Goal: Information Seeking & Learning: Learn about a topic

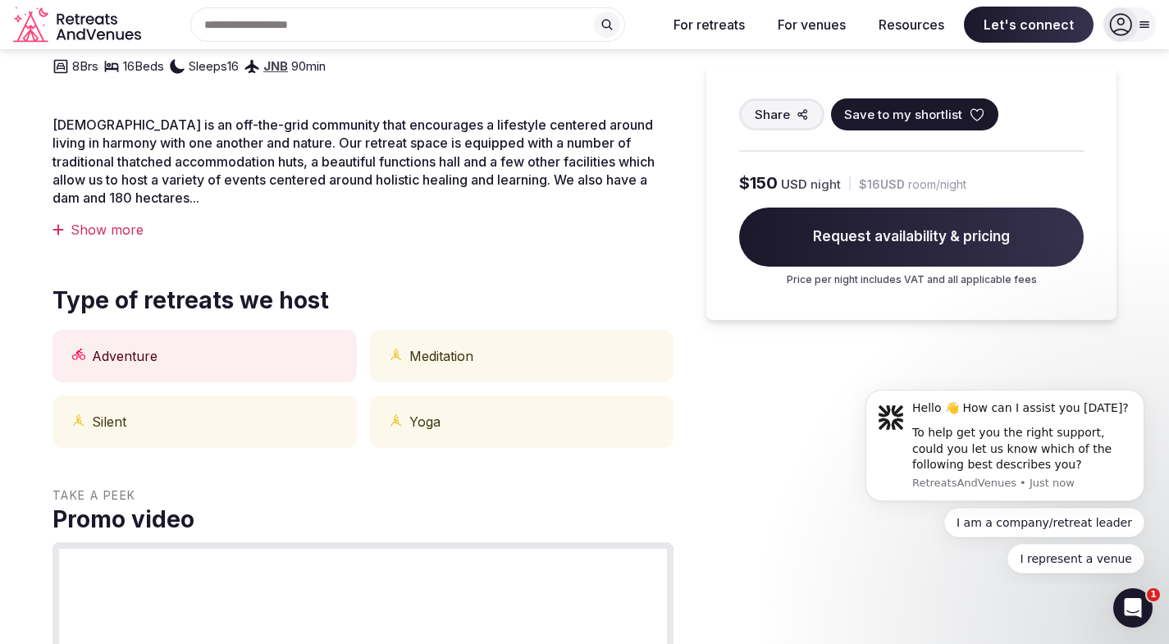
scroll to position [492, 0]
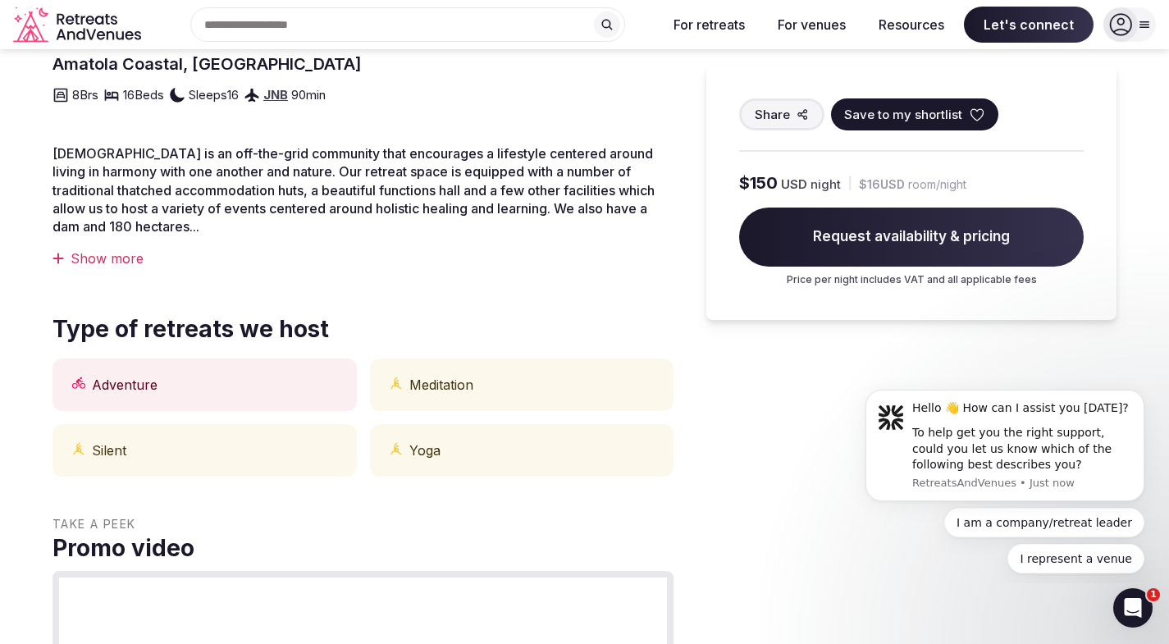
click at [126, 262] on div "Show more" at bounding box center [363, 258] width 621 height 18
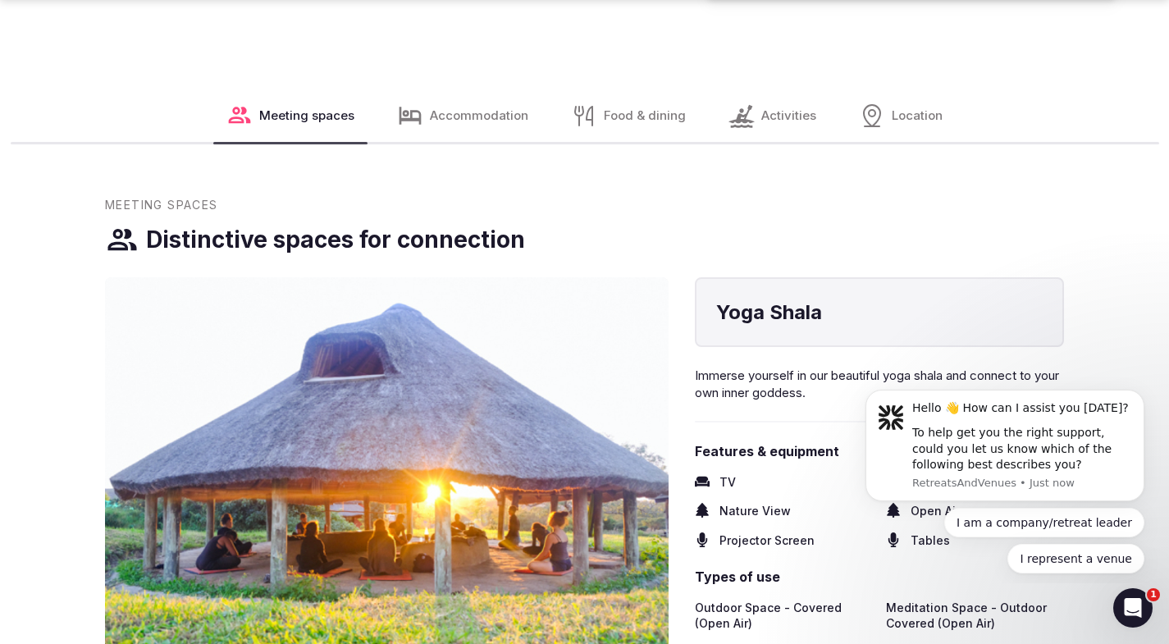
scroll to position [2133, 0]
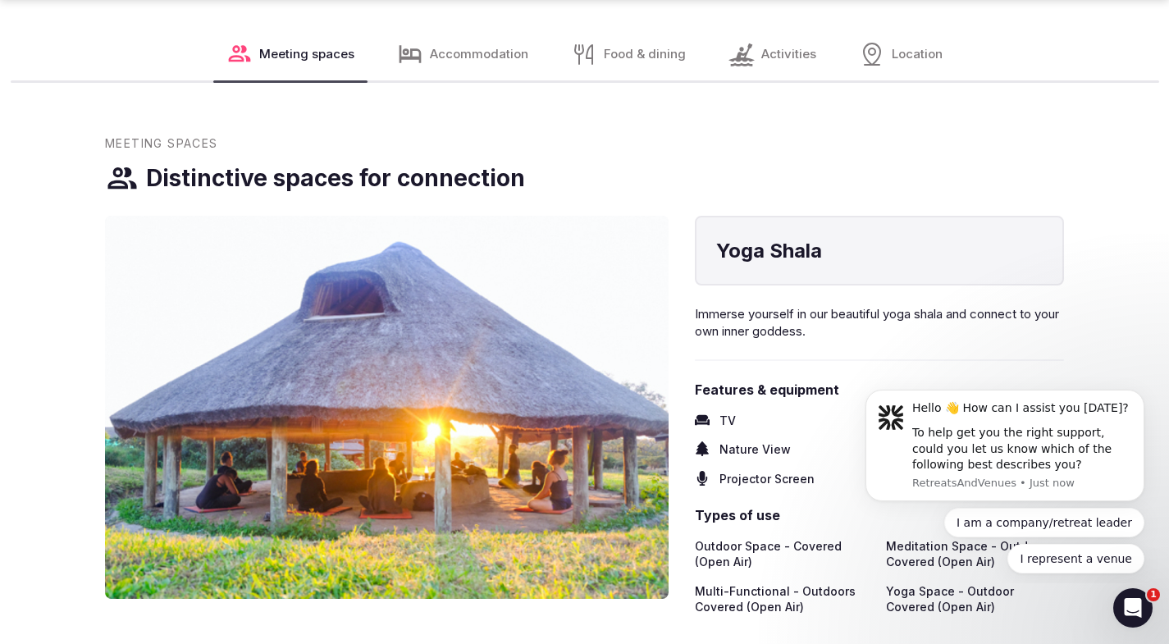
click at [464, 48] on span "Accommodation" at bounding box center [479, 53] width 98 height 17
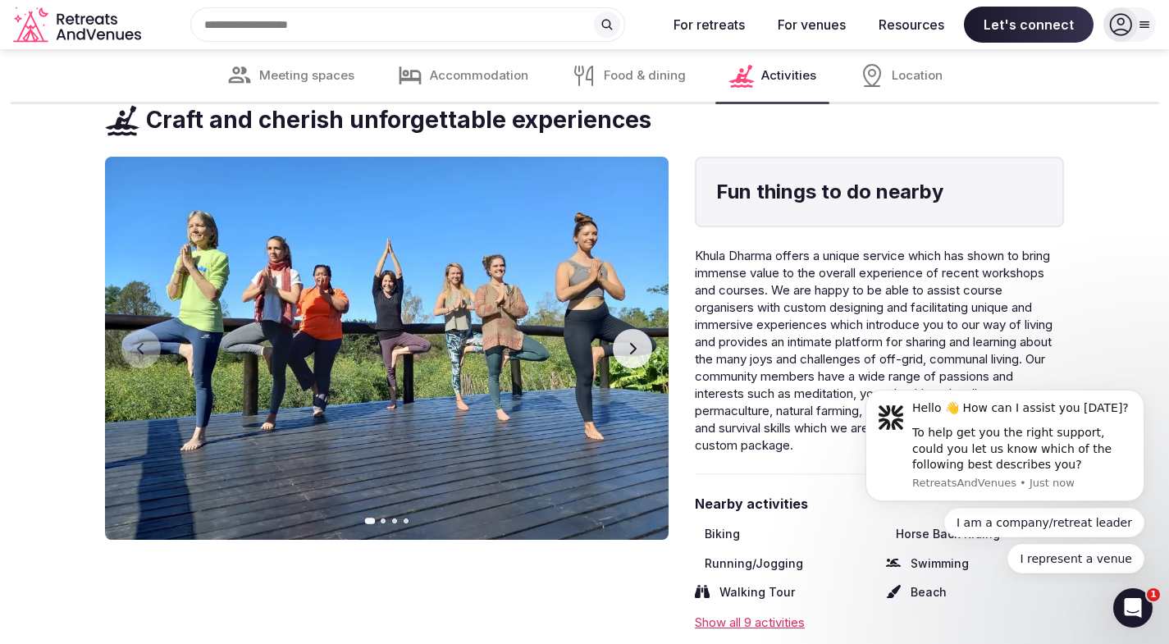
scroll to position [3786, 0]
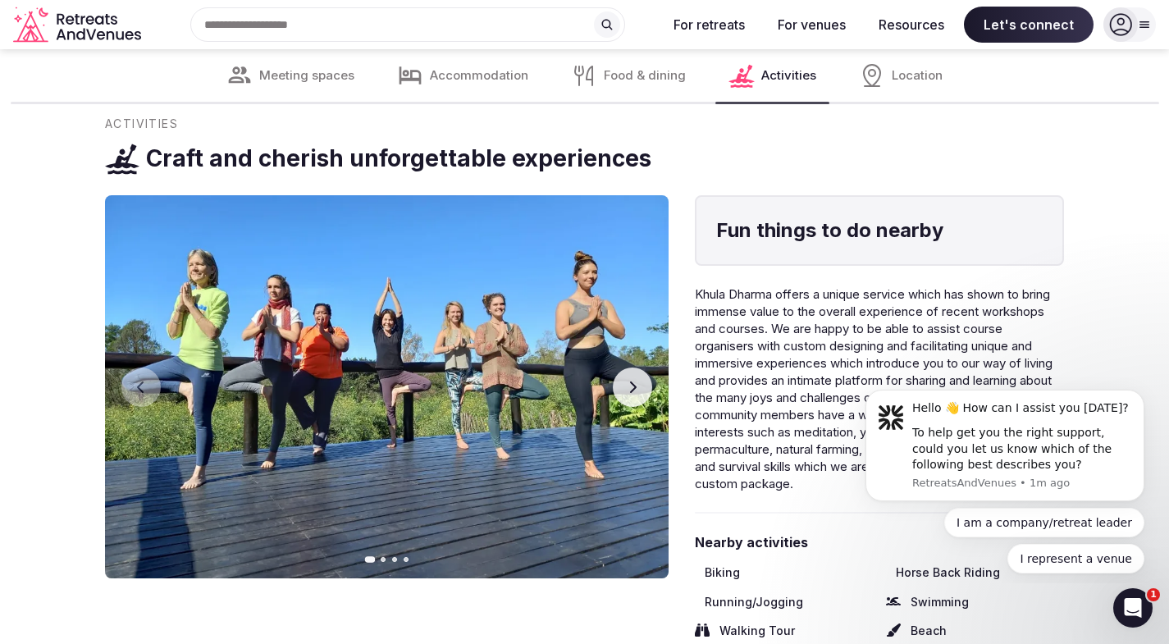
click at [636, 386] on icon "button" at bounding box center [633, 387] width 7 height 11
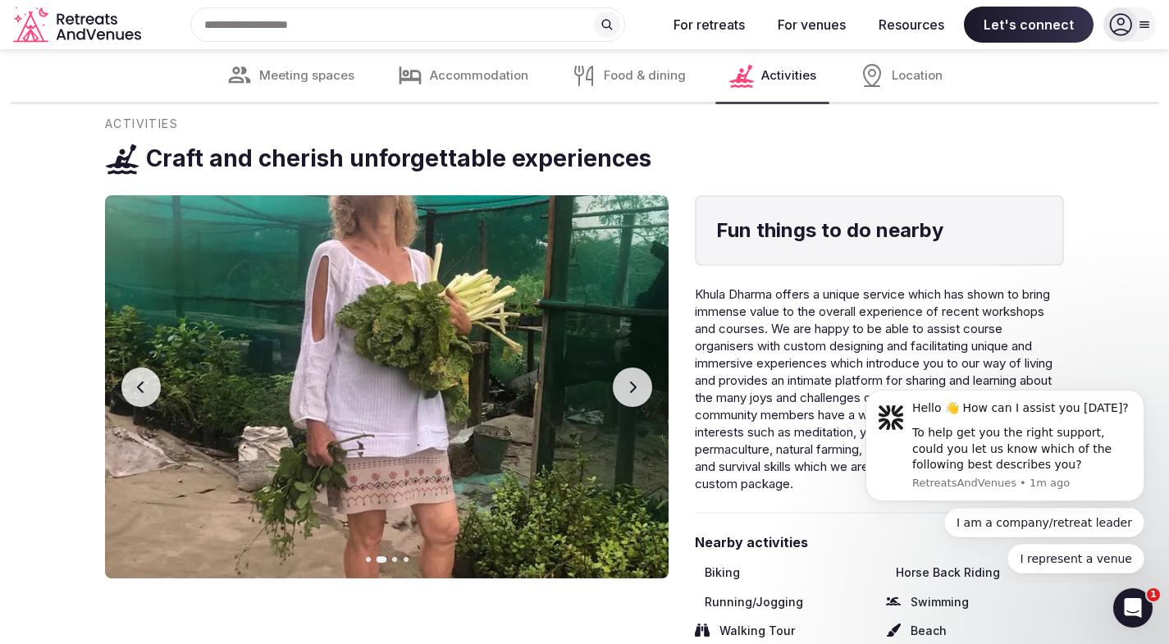
click at [636, 386] on icon "button" at bounding box center [633, 387] width 7 height 11
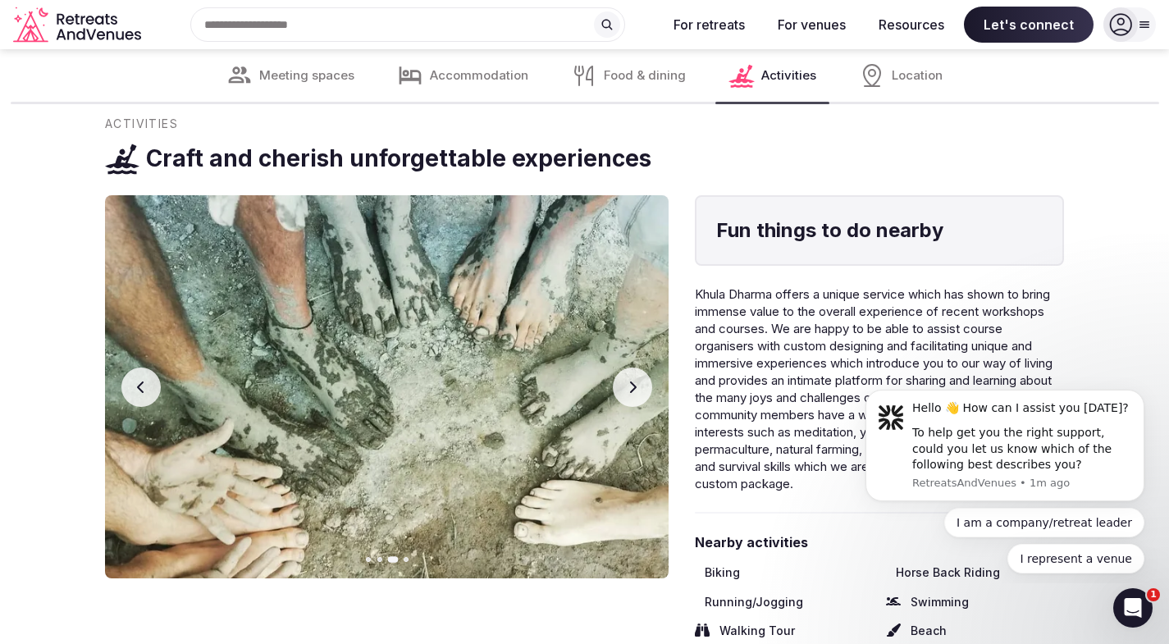
click at [636, 386] on icon "button" at bounding box center [633, 387] width 7 height 11
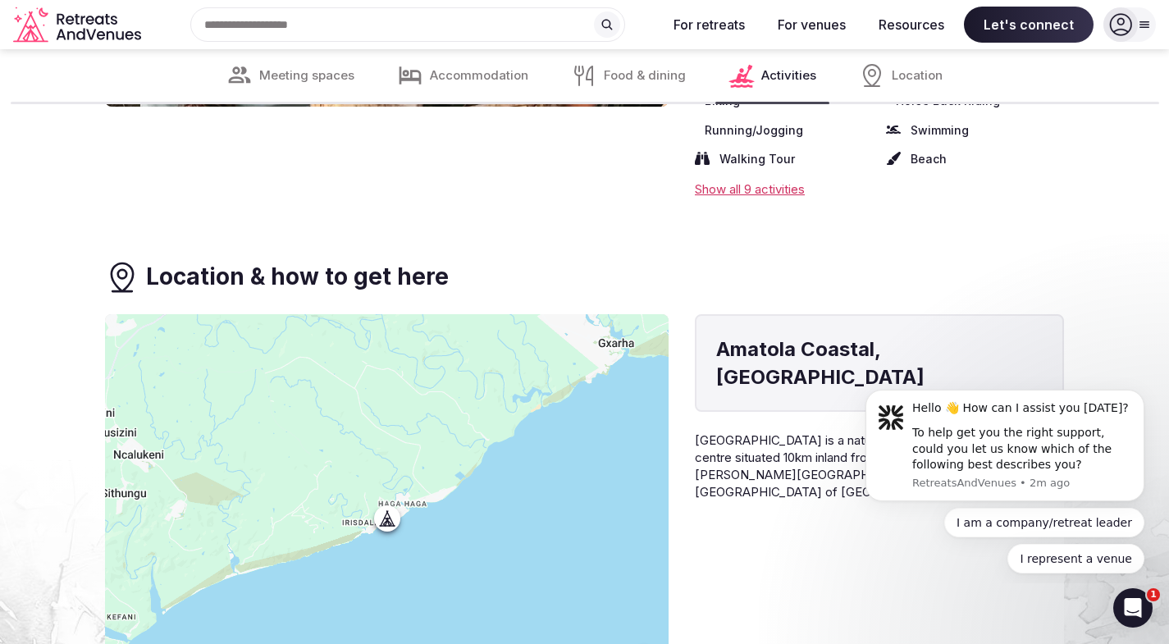
scroll to position [4196, 0]
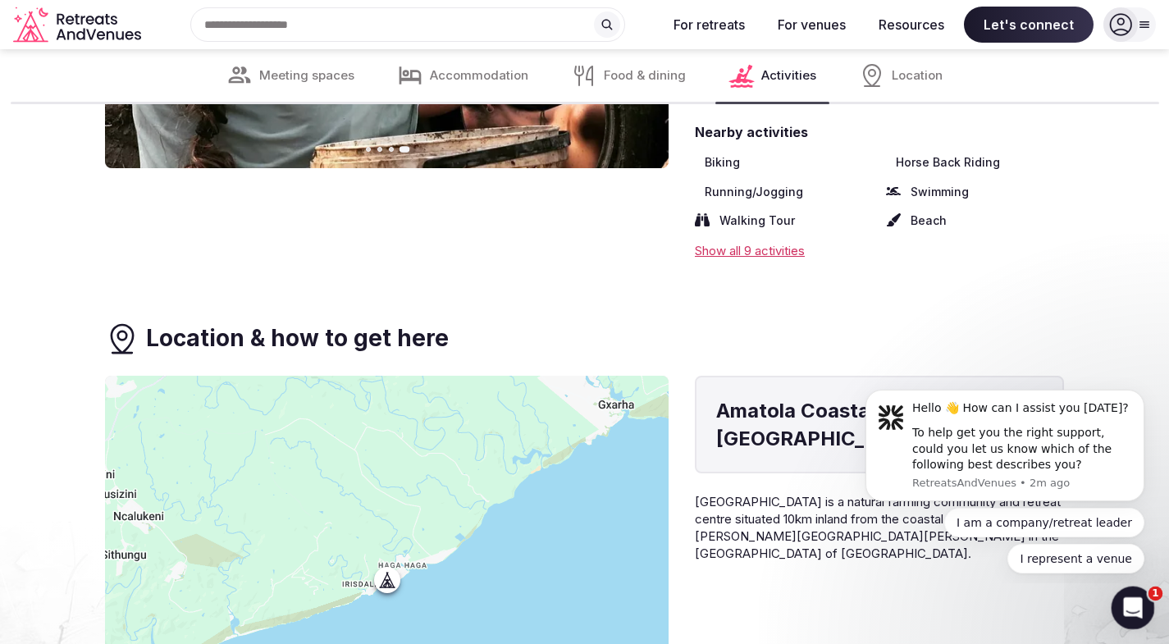
click at [1137, 598] on icon "Open Intercom Messenger" at bounding box center [1131, 605] width 27 height 27
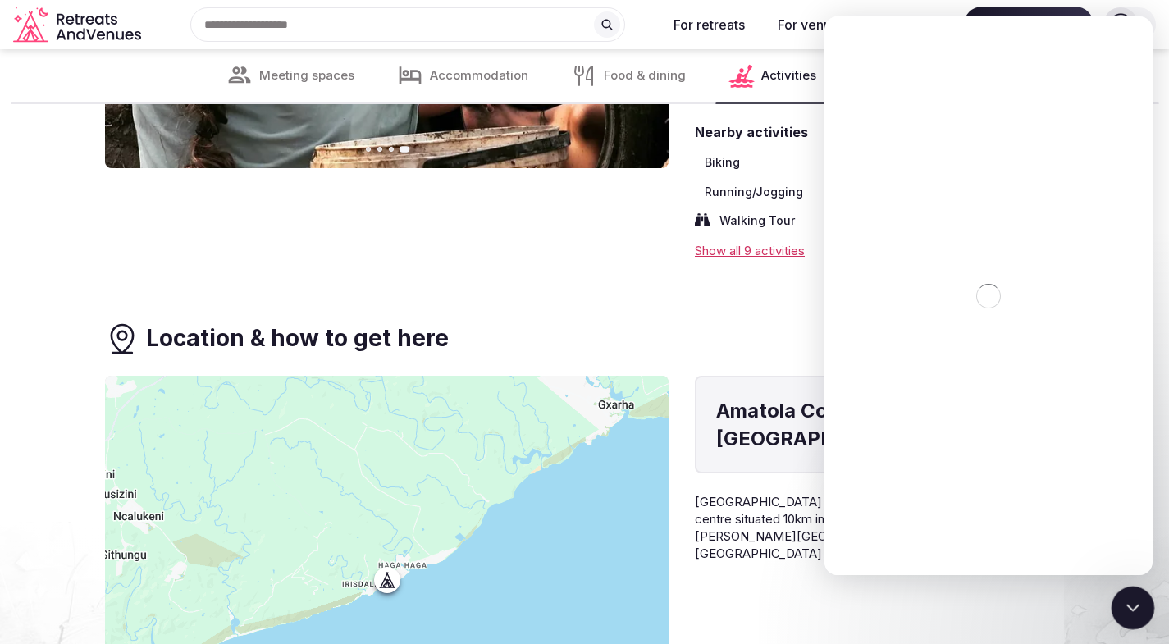
scroll to position [0, 0]
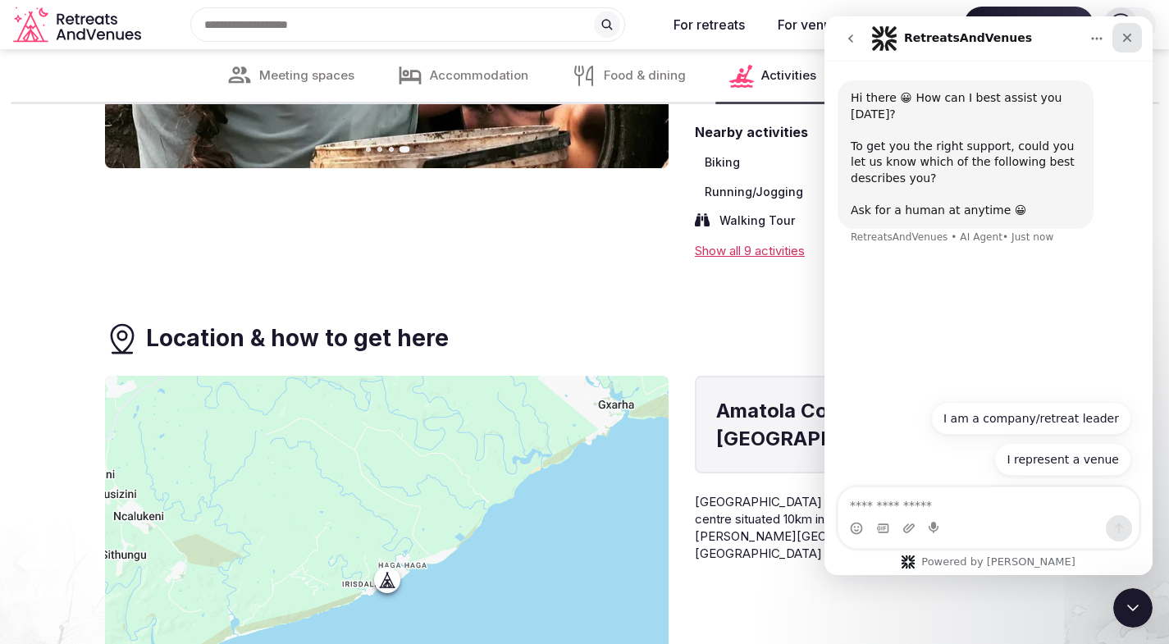
click at [1129, 34] on icon "Close" at bounding box center [1127, 37] width 13 height 13
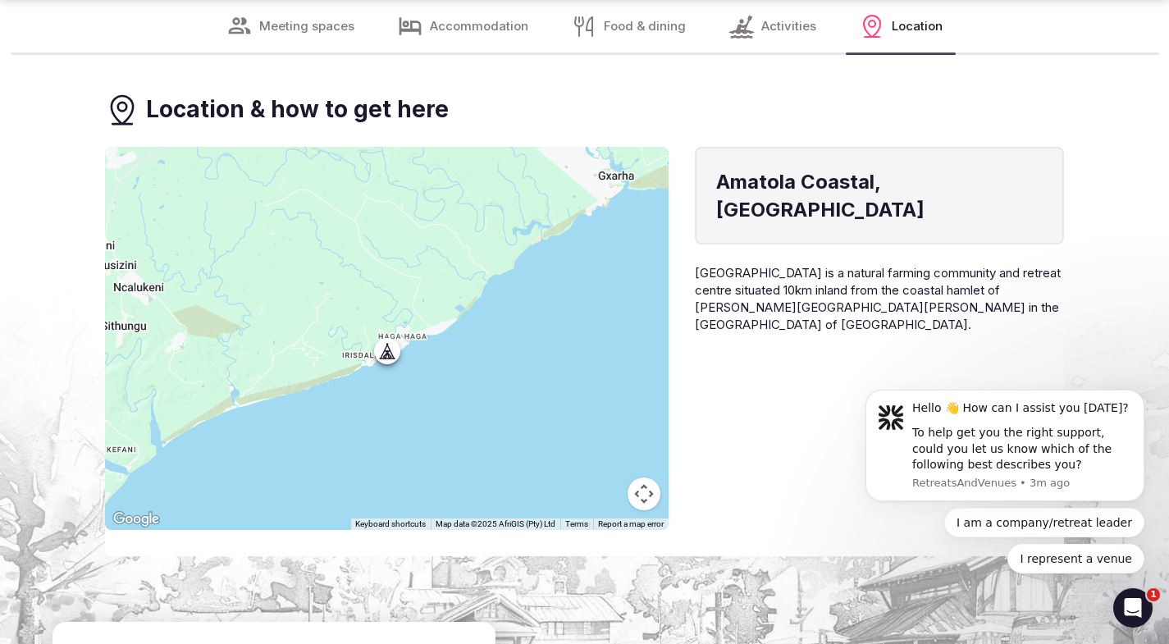
scroll to position [4442, 0]
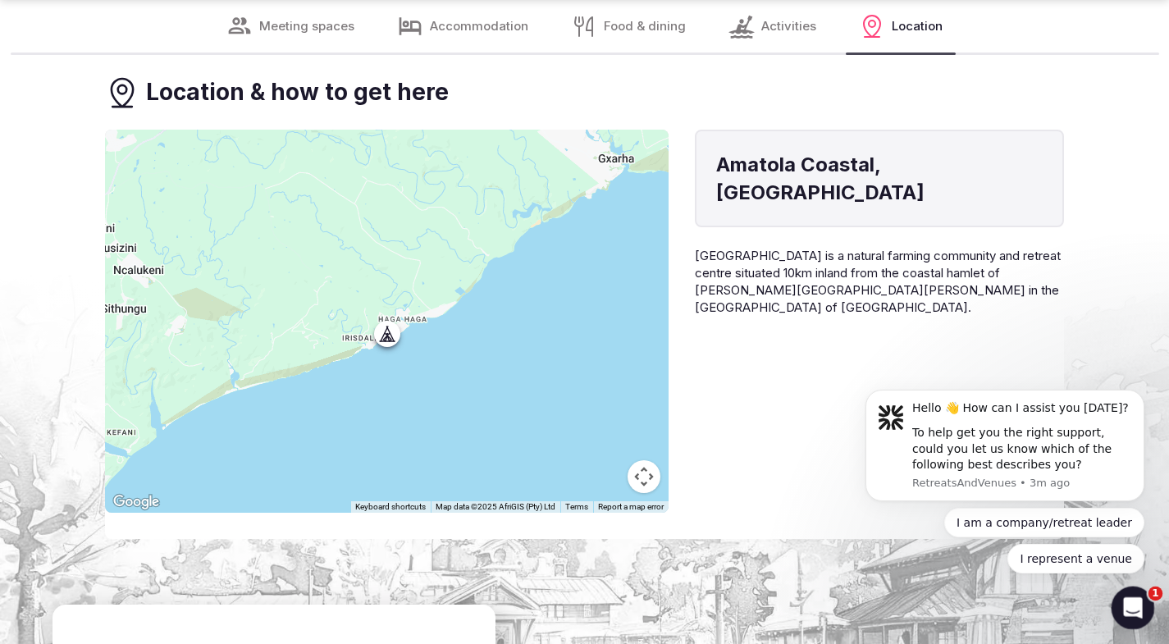
click at [1134, 597] on icon "Open Intercom Messenger" at bounding box center [1131, 605] width 27 height 27
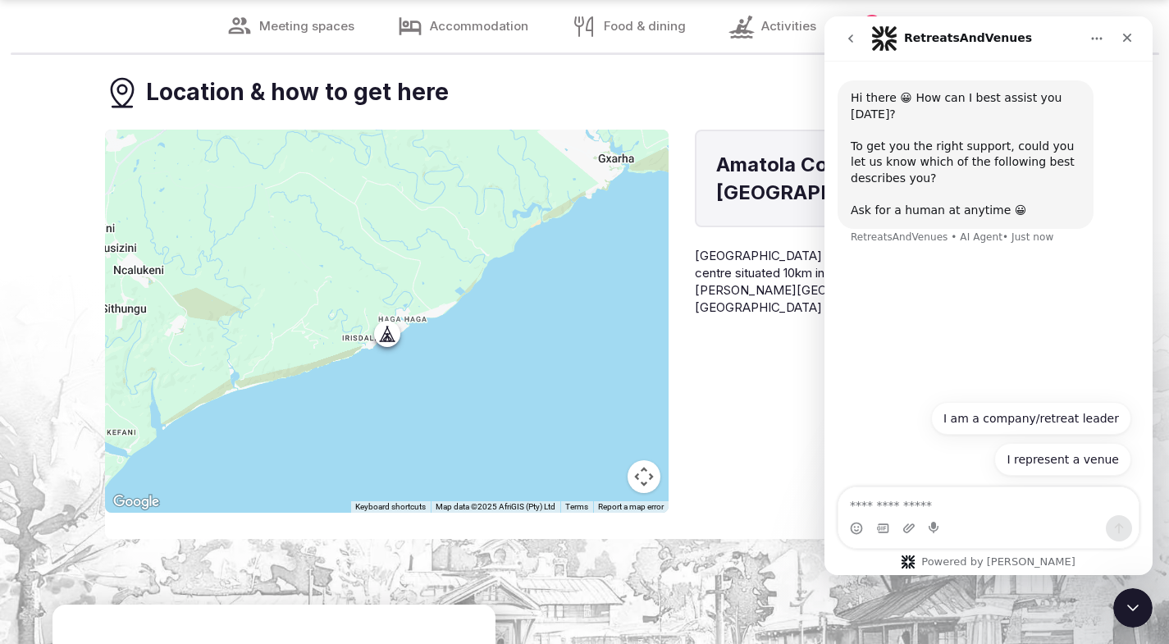
click at [1094, 39] on icon "Home" at bounding box center [1097, 39] width 11 height 2
click at [855, 35] on icon "go back" at bounding box center [850, 38] width 13 height 13
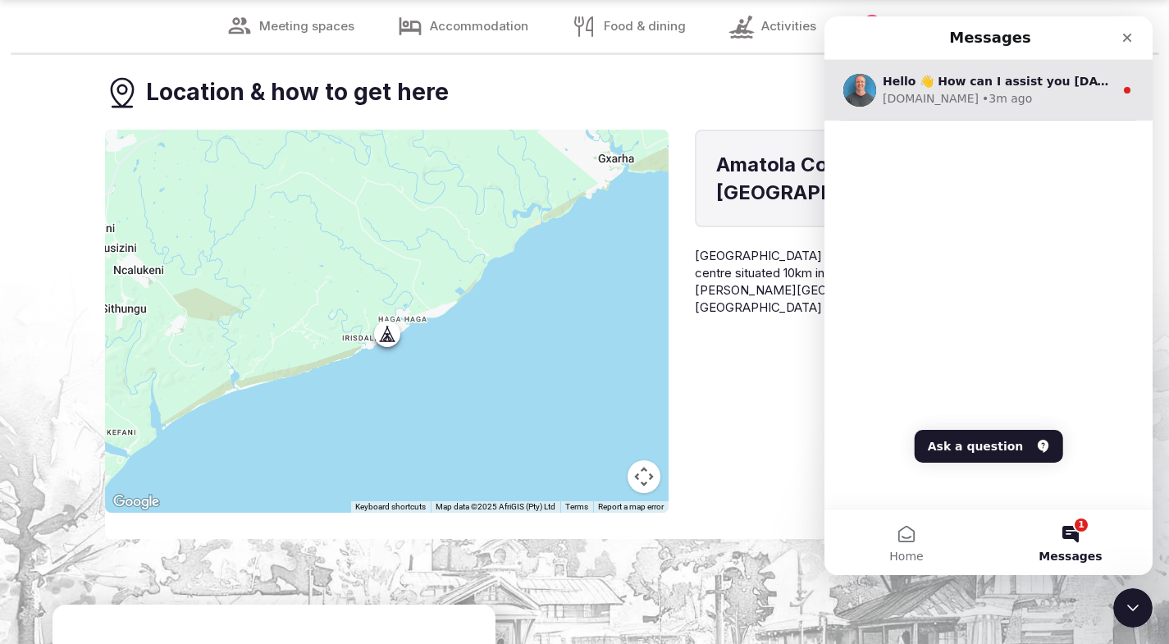
click at [864, 89] on img "Intercom messenger" at bounding box center [860, 90] width 33 height 33
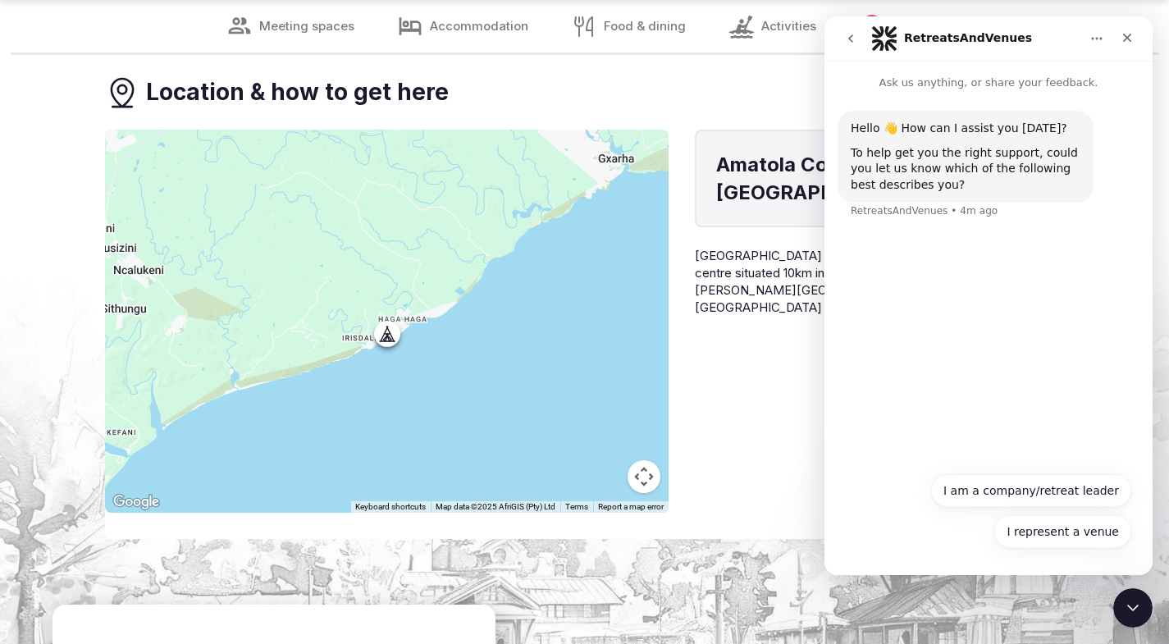
click at [763, 387] on div "[GEOGRAPHIC_DATA], [GEOGRAPHIC_DATA] Khula Dharma is a natural farming communit…" at bounding box center [879, 321] width 369 height 383
click at [1128, 31] on icon "Close" at bounding box center [1127, 37] width 13 height 13
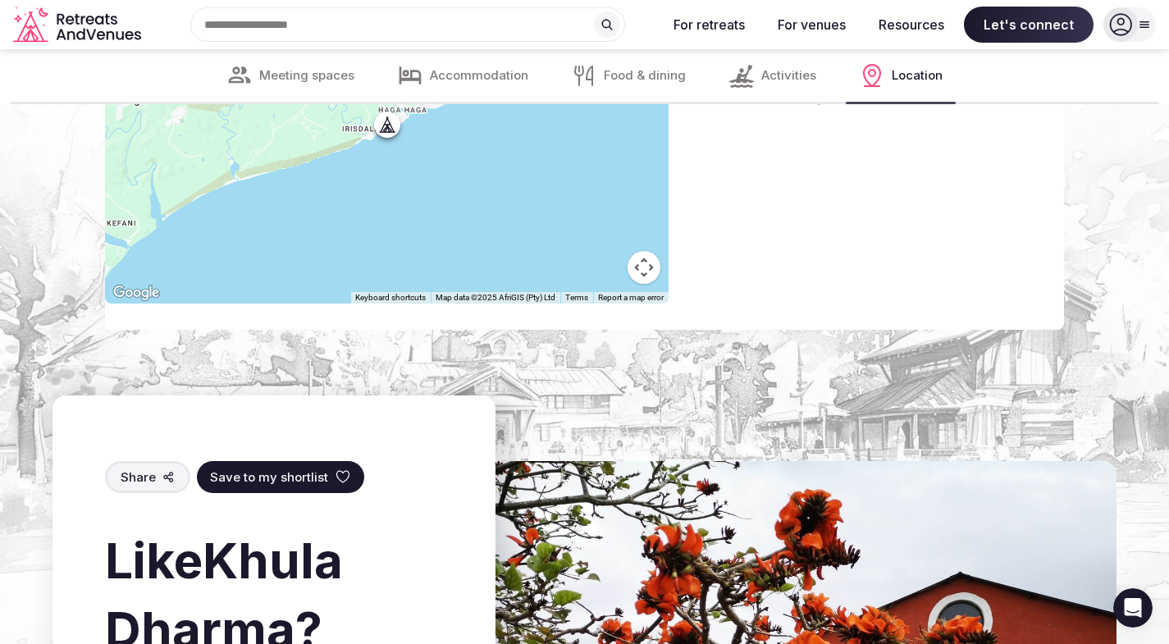
scroll to position [4360, 0]
